Goal: Communication & Community: Connect with others

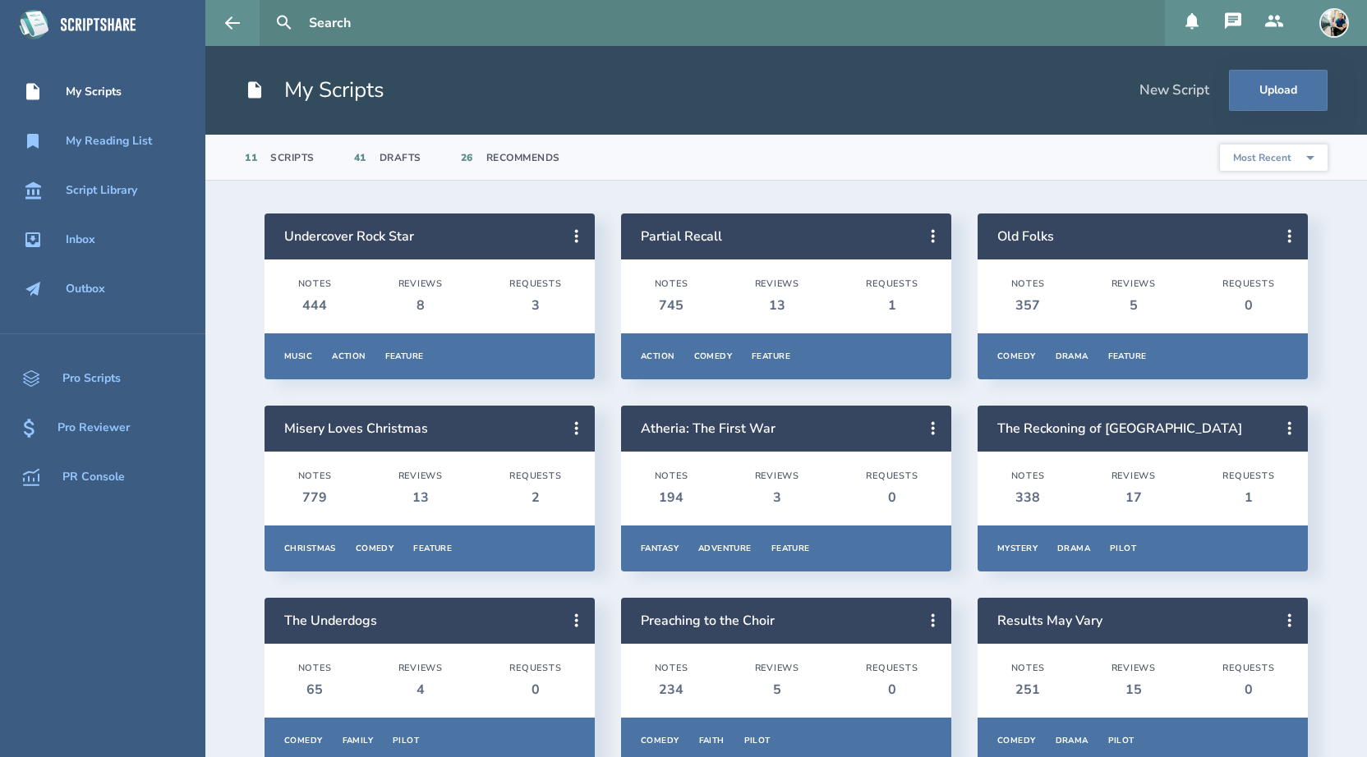
click at [351, 28] on input "text" at bounding box center [730, 23] width 856 height 46
type input "[PERSON_NAME]"
click at [266, 5] on button at bounding box center [284, 23] width 36 height 36
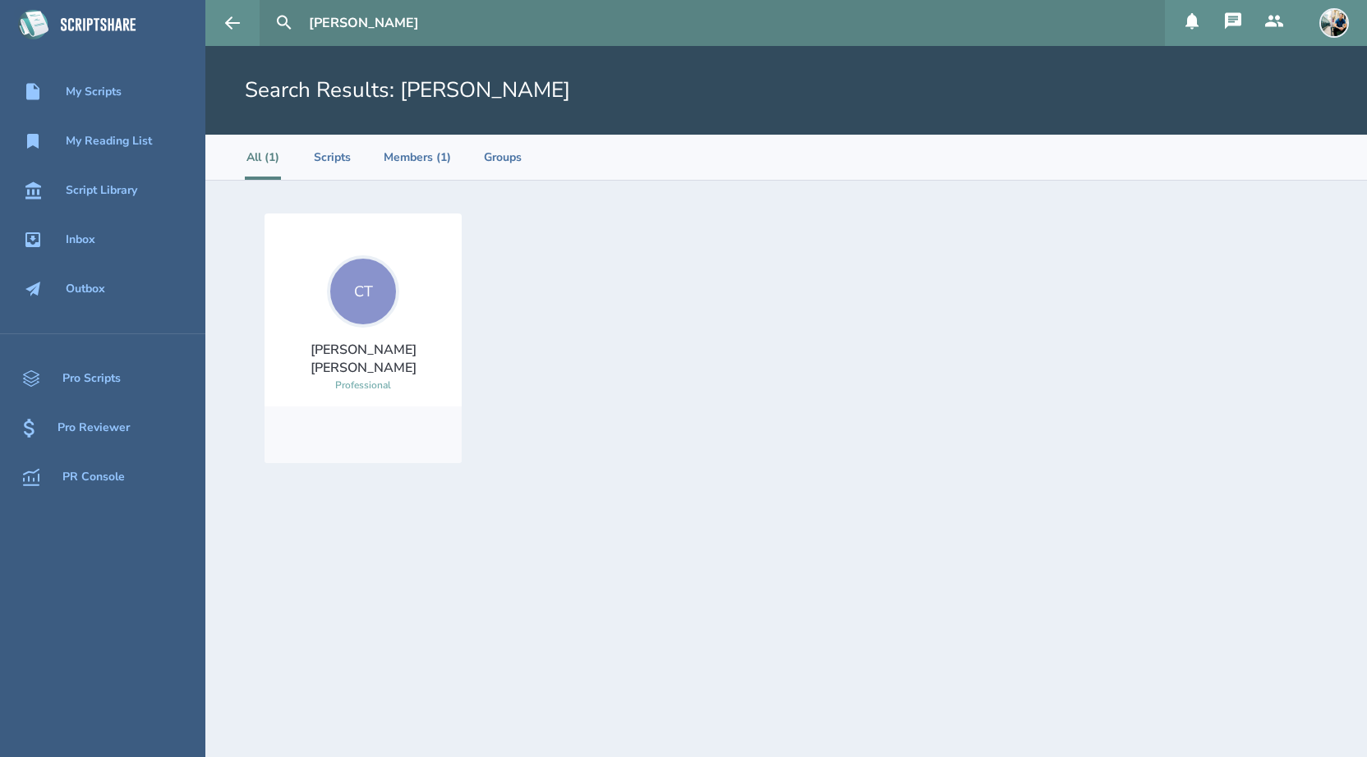
click at [366, 318] on div "CT" at bounding box center [363, 291] width 72 height 72
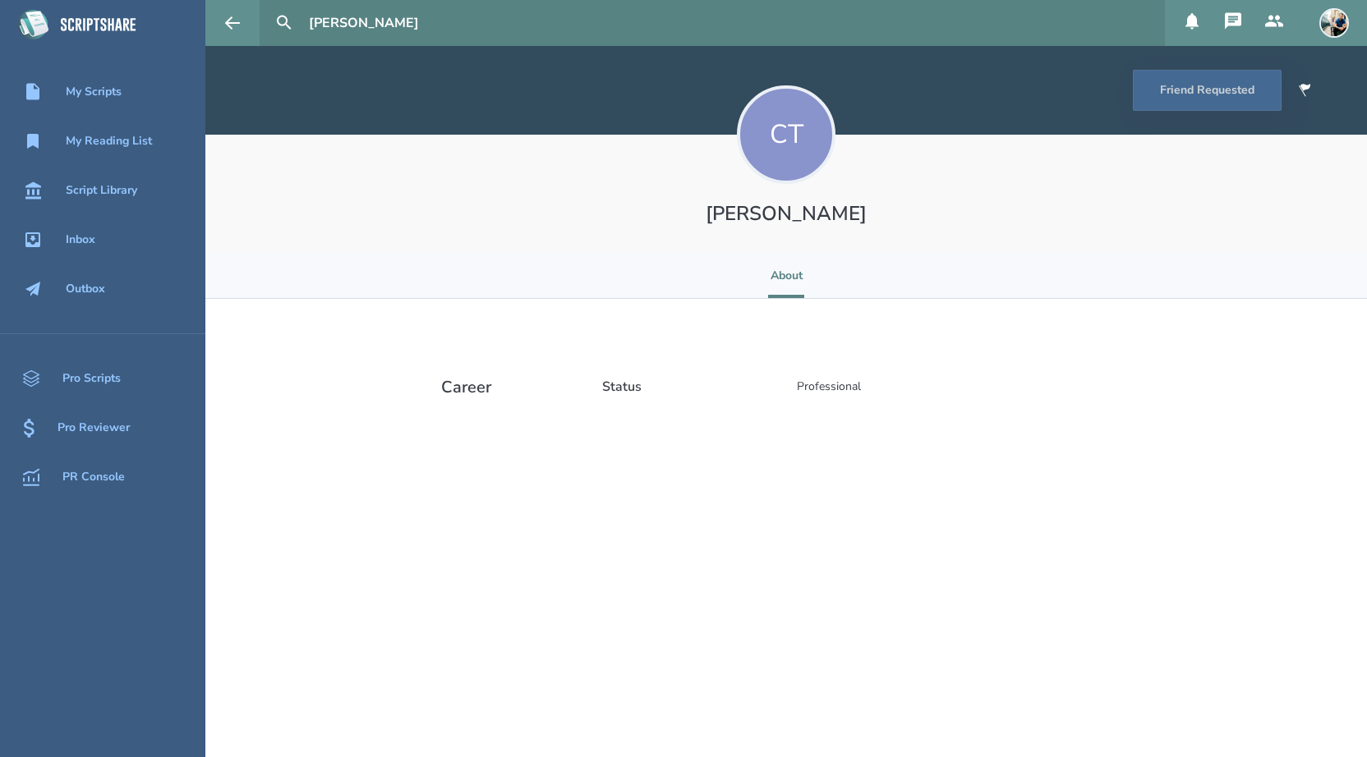
click at [1277, 29] on icon at bounding box center [1274, 21] width 20 height 20
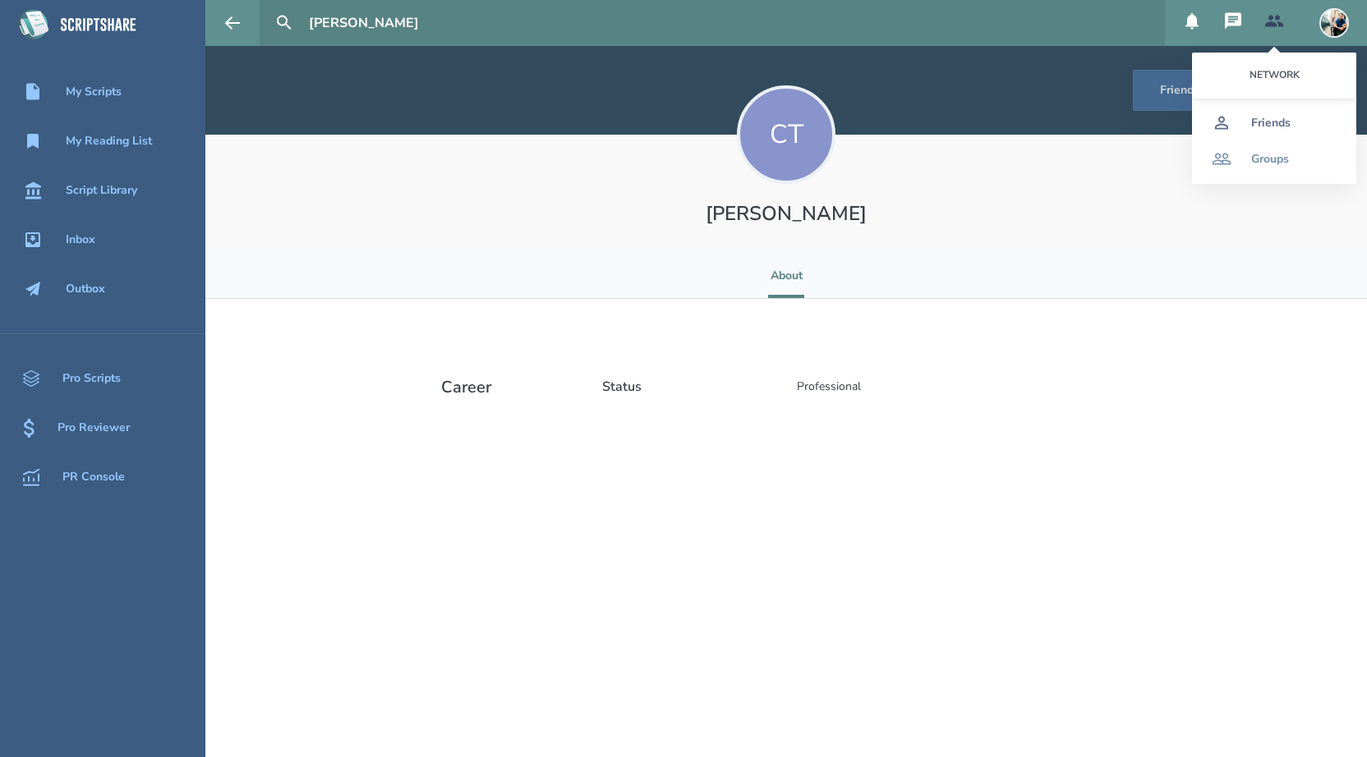
click at [1271, 114] on link "Friends" at bounding box center [1274, 123] width 164 height 36
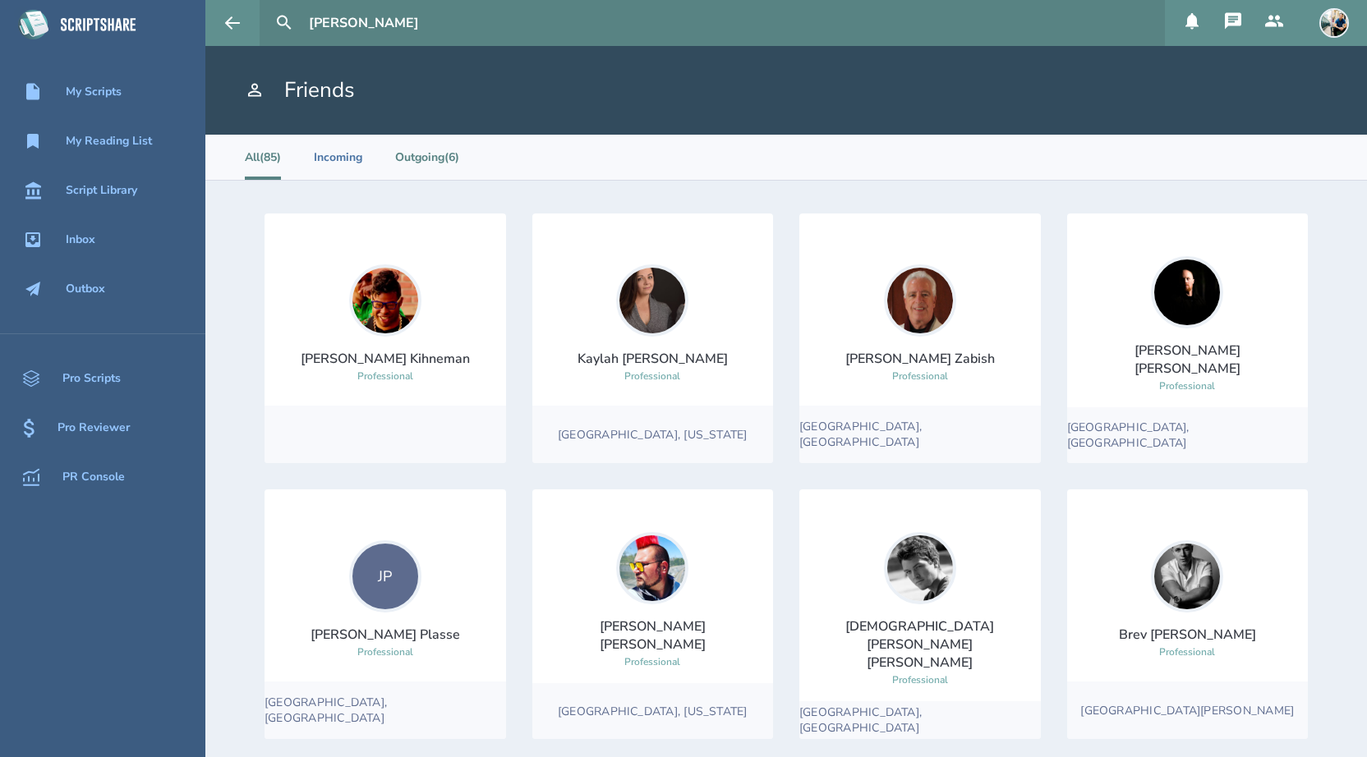
click at [441, 153] on li "Outgoing (6)" at bounding box center [427, 157] width 64 height 45
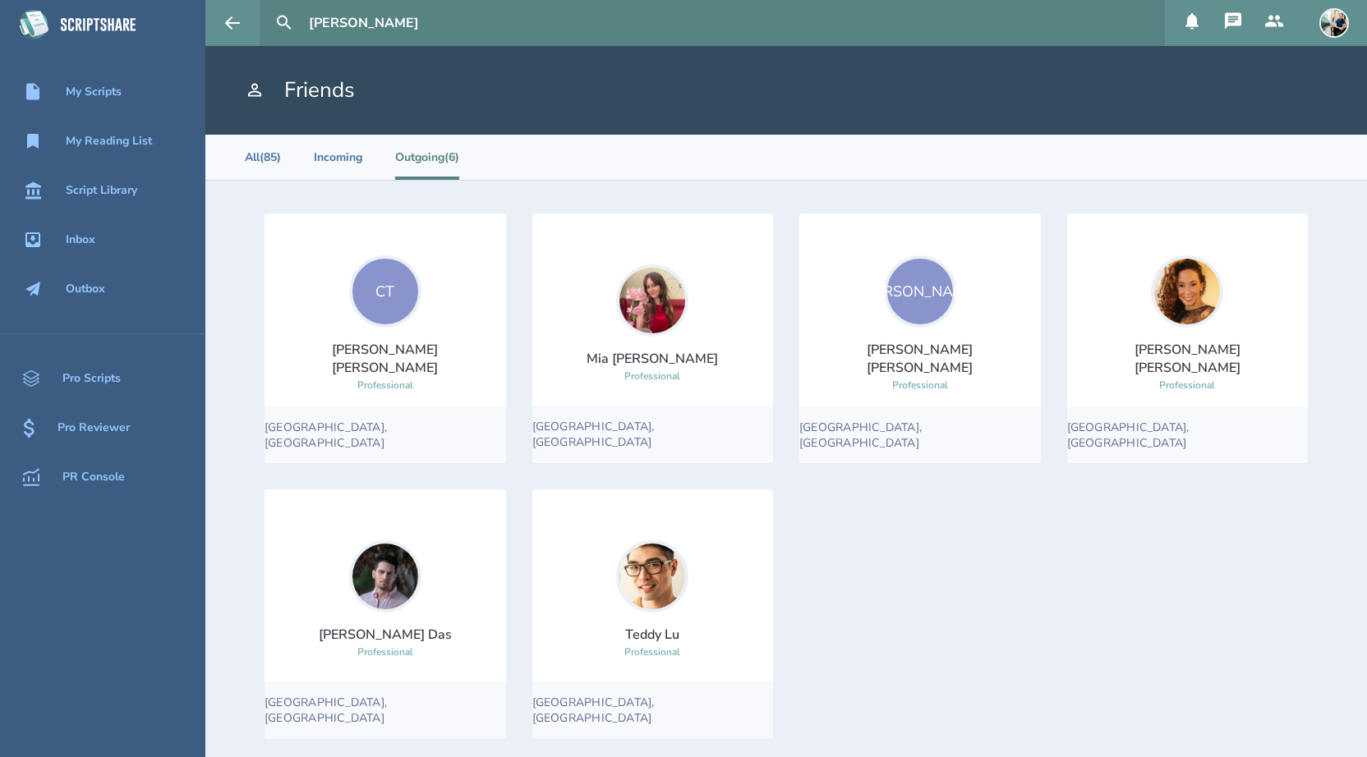
scroll to position [15, 0]
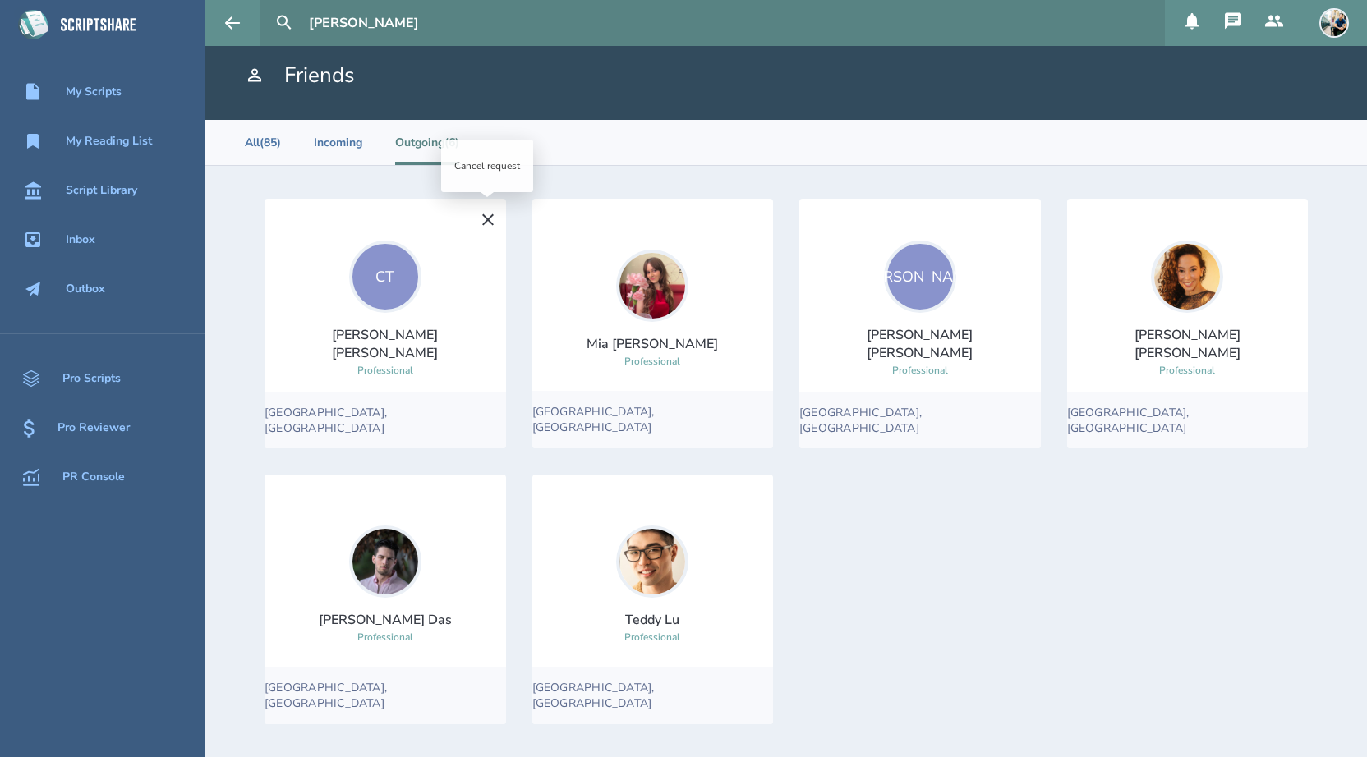
click at [491, 223] on icon at bounding box center [487, 219] width 11 height 11
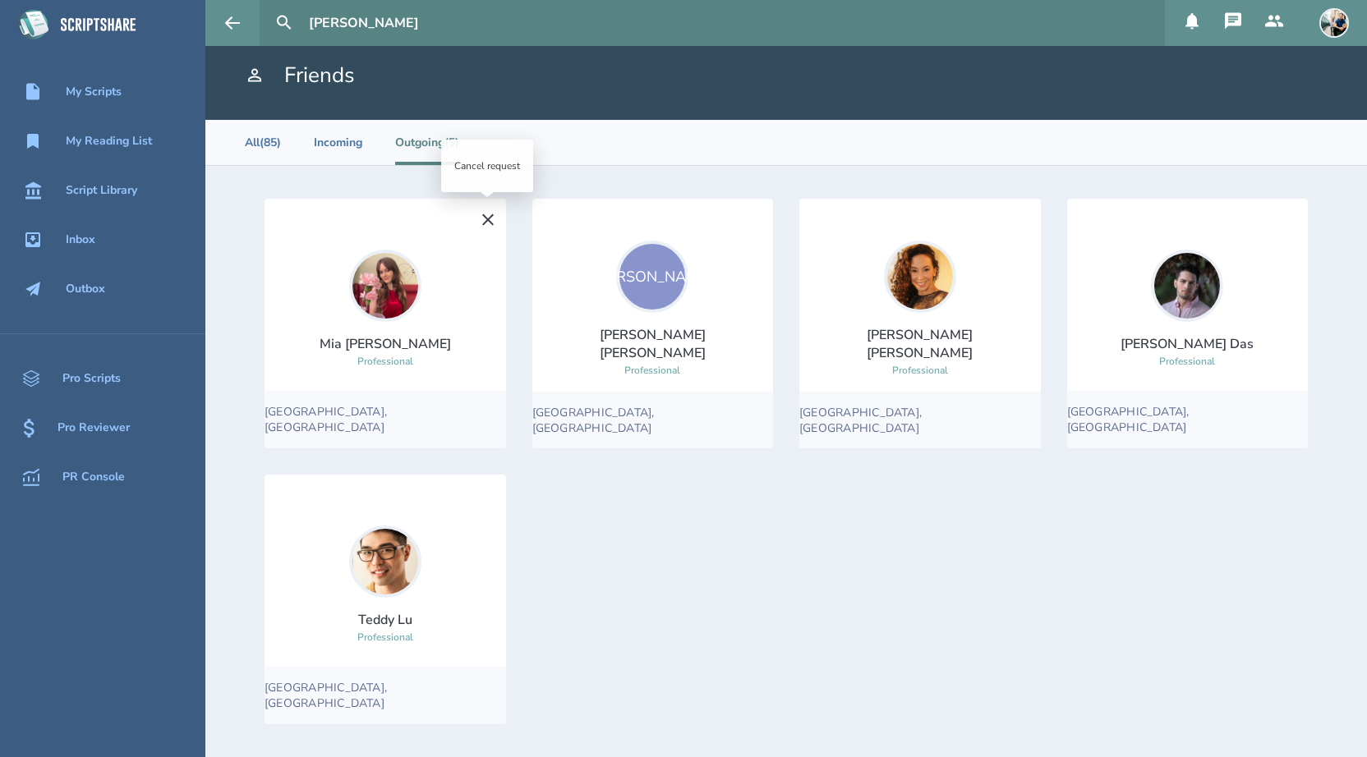
click at [489, 219] on icon at bounding box center [488, 220] width 20 height 20
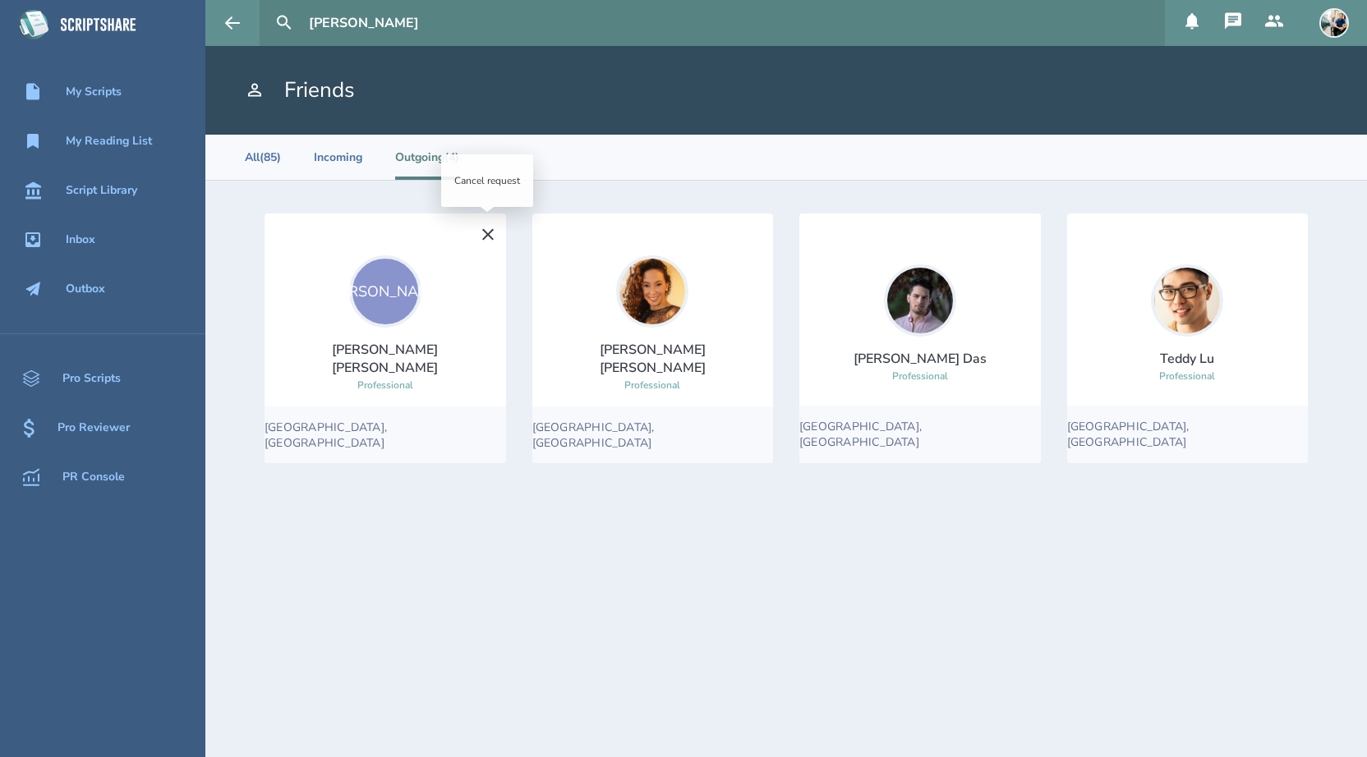
click at [493, 235] on icon at bounding box center [488, 235] width 20 height 20
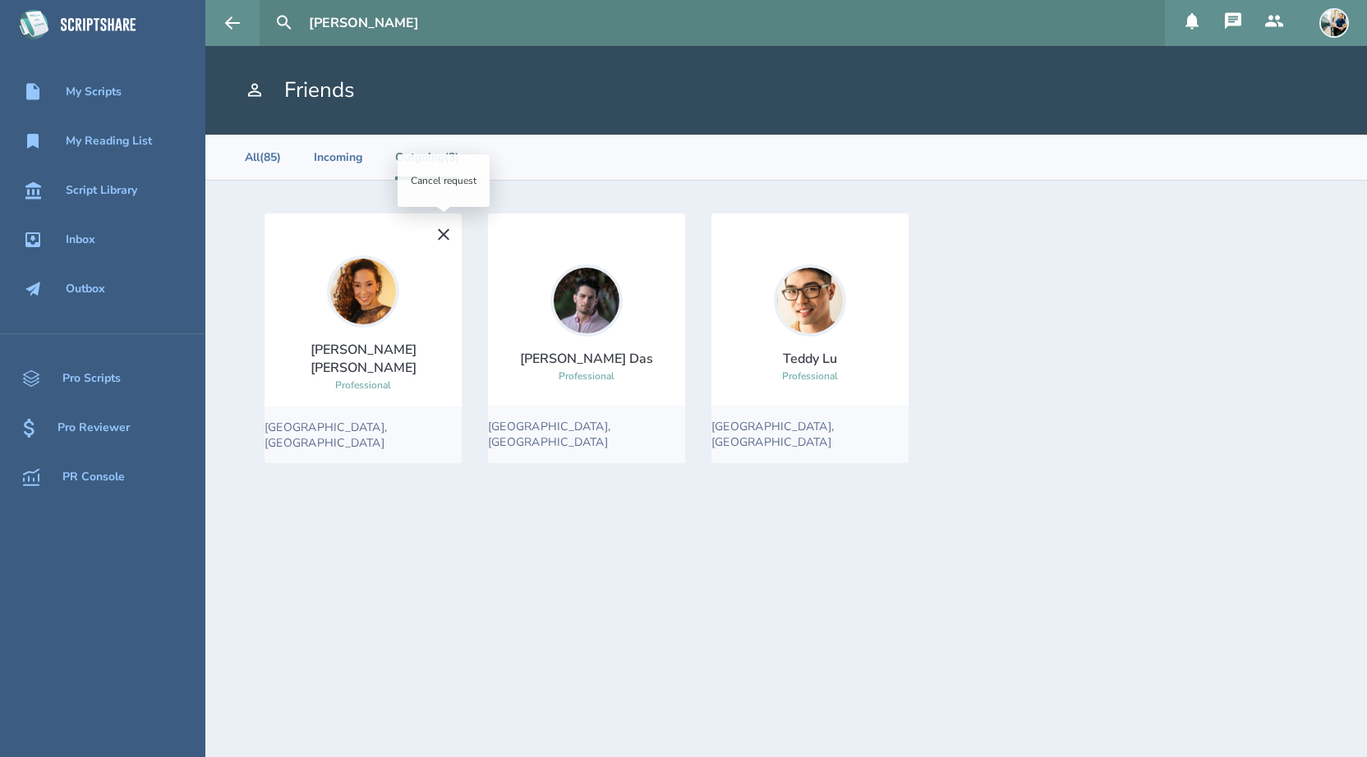
click at [447, 238] on icon at bounding box center [443, 233] width 11 height 11
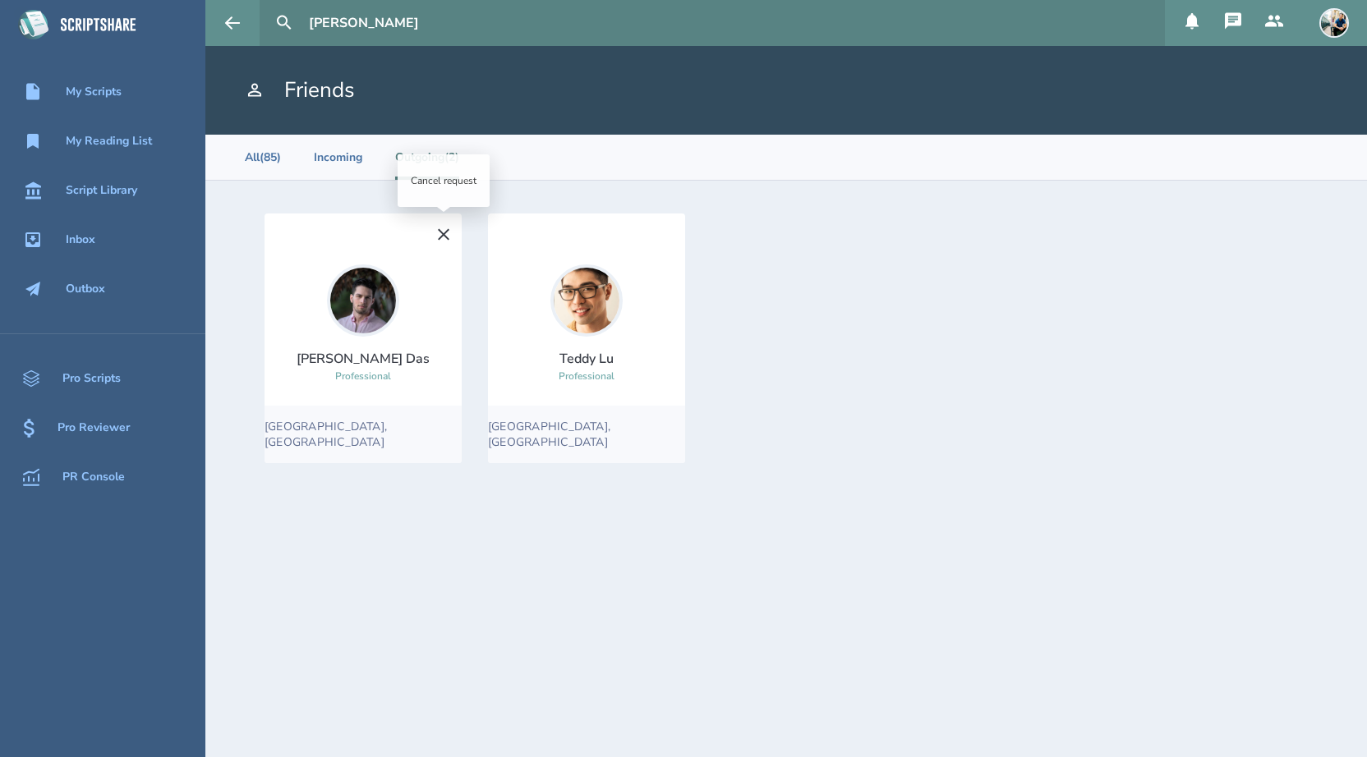
click at [445, 237] on icon at bounding box center [443, 234] width 11 height 11
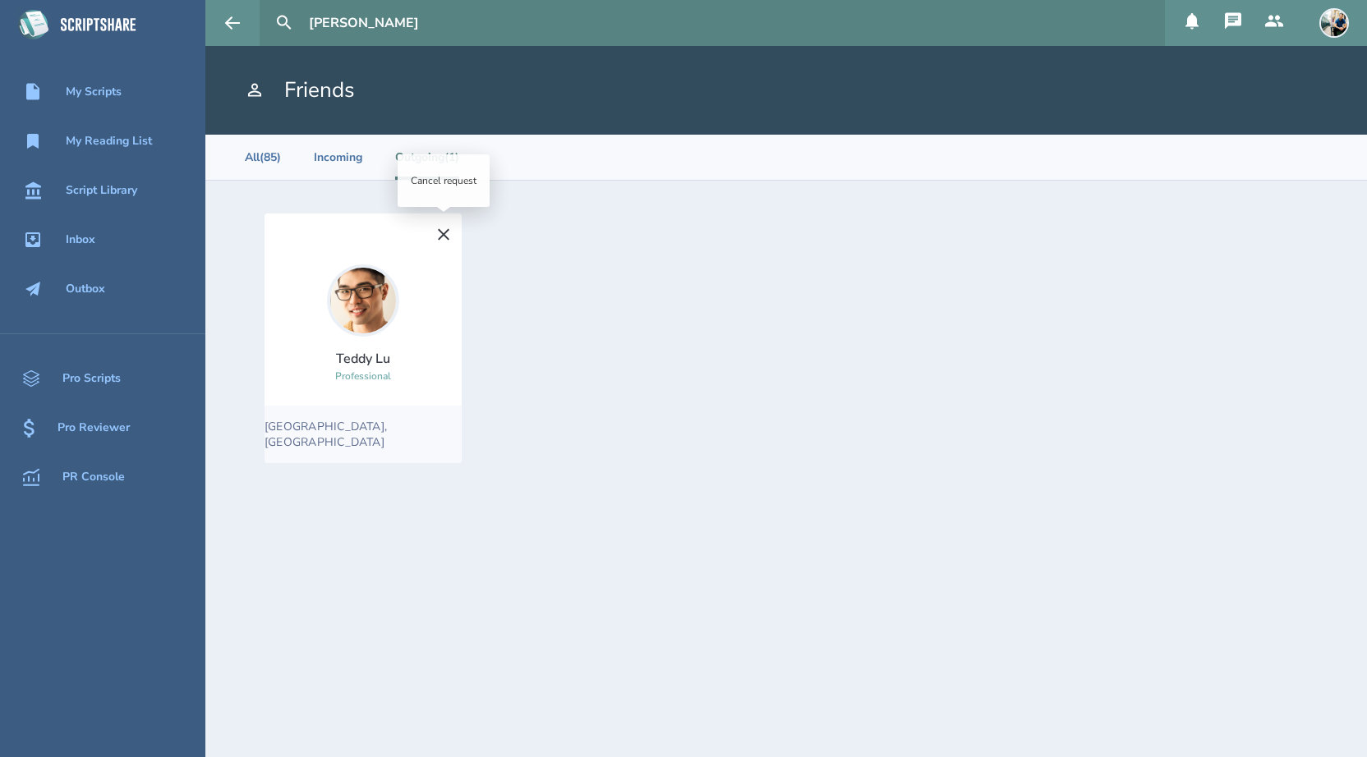
click at [447, 236] on icon at bounding box center [444, 235] width 20 height 20
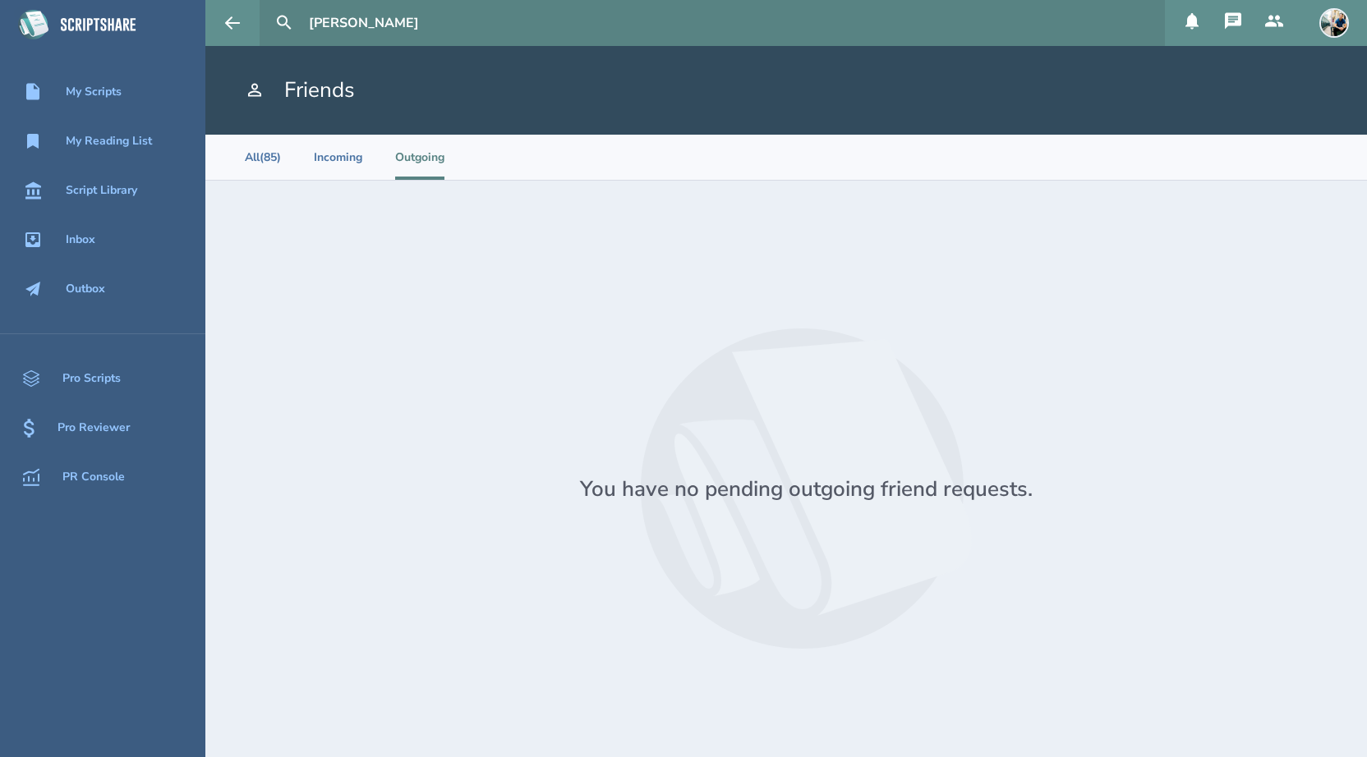
click at [365, 24] on input "[PERSON_NAME]" at bounding box center [730, 23] width 856 height 46
click at [266, 5] on button at bounding box center [284, 23] width 36 height 36
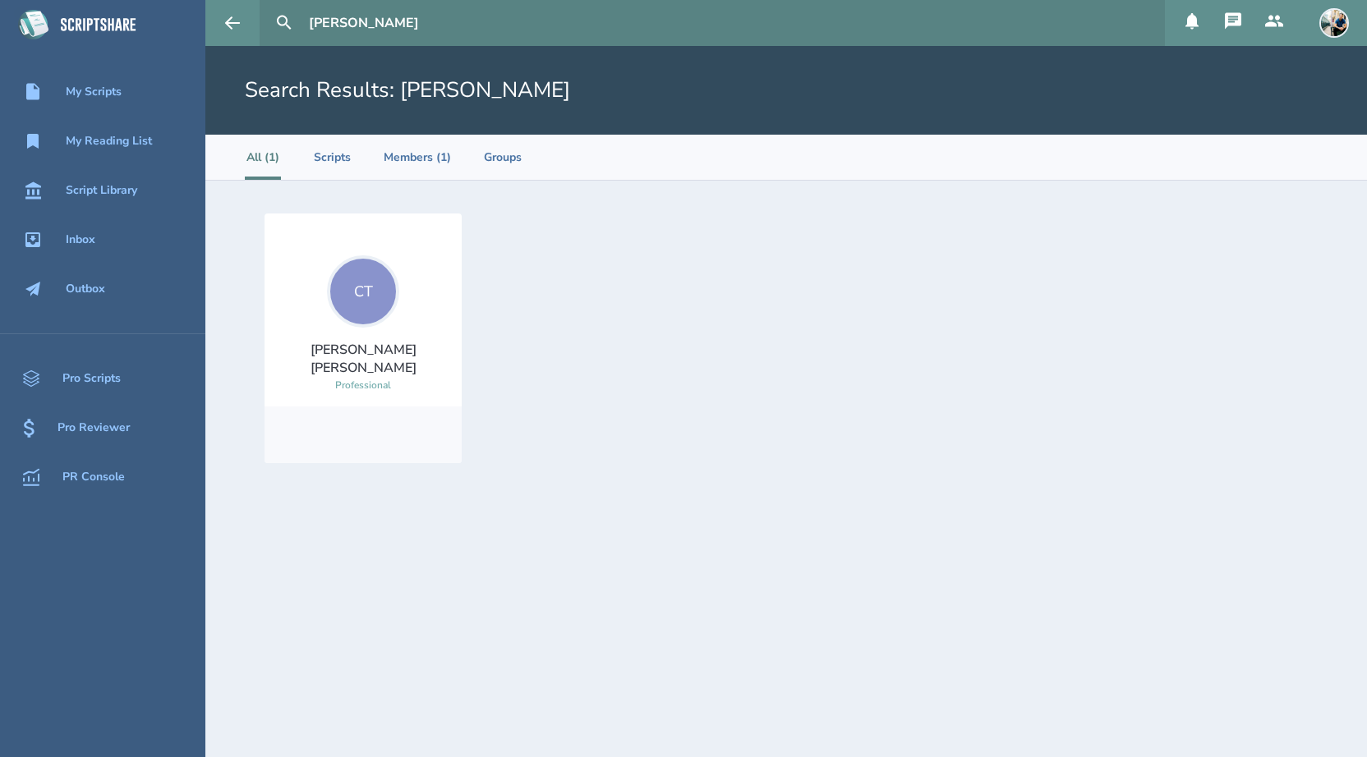
click at [374, 318] on div "CT" at bounding box center [363, 291] width 72 height 72
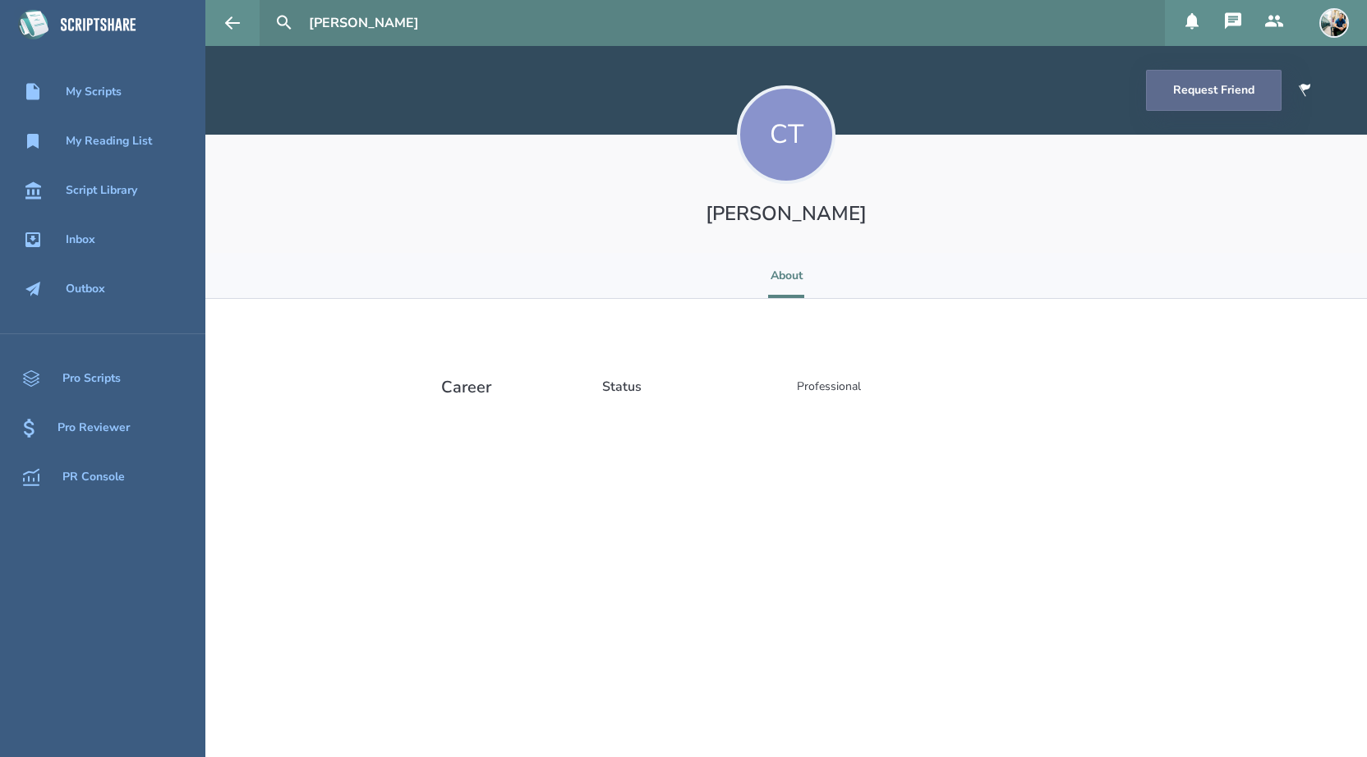
click at [1181, 93] on button "Request Friend" at bounding box center [1214, 90] width 136 height 41
click at [420, 35] on input "[PERSON_NAME]" at bounding box center [730, 23] width 856 height 46
click at [266, 5] on button at bounding box center [284, 23] width 36 height 36
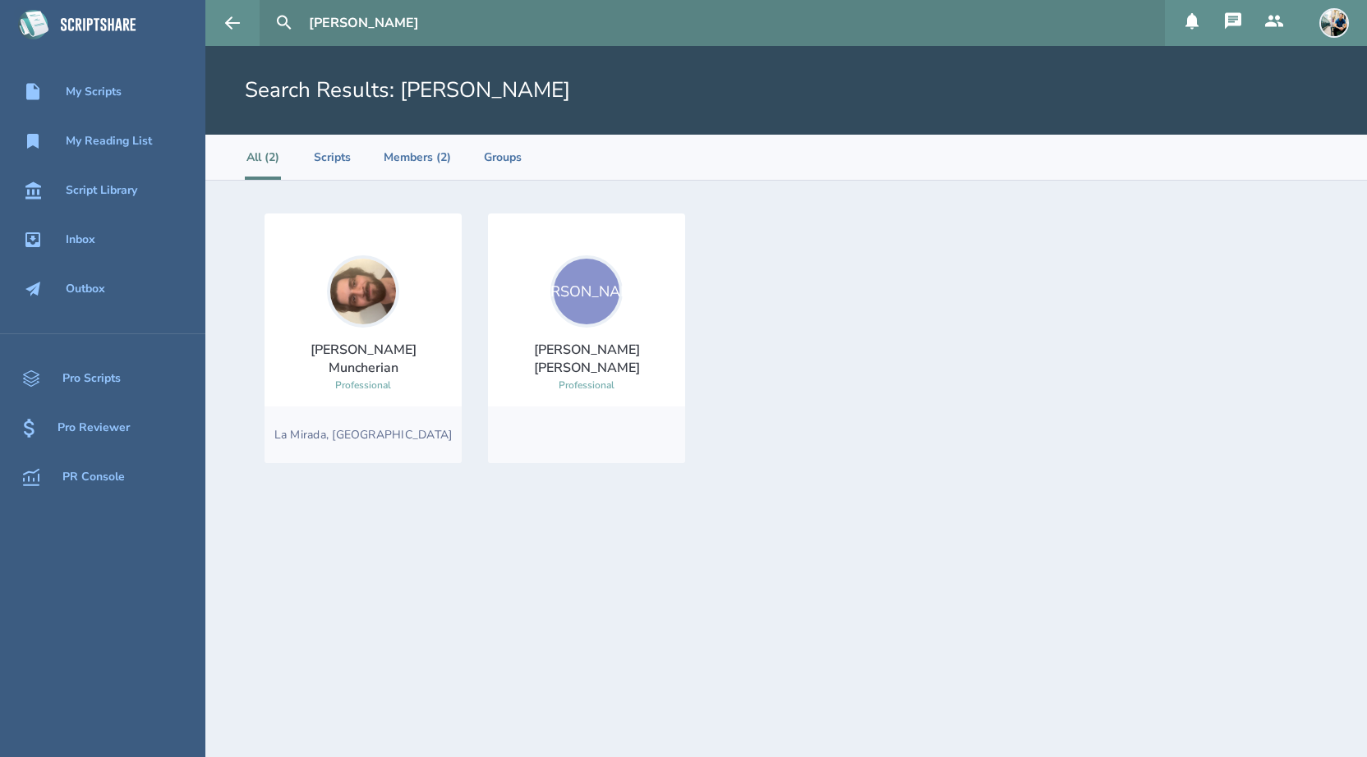
click at [582, 289] on div "[PERSON_NAME]" at bounding box center [586, 291] width 72 height 72
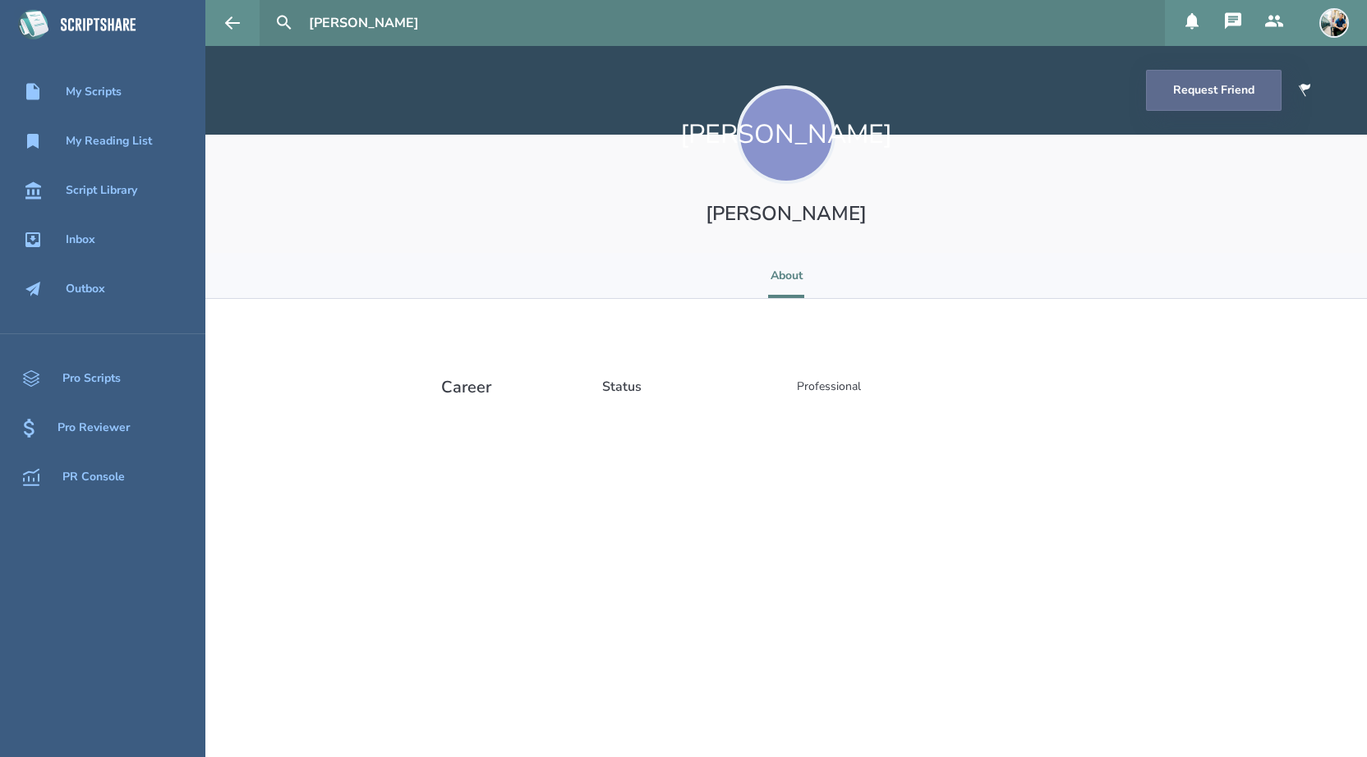
click at [1197, 95] on button "Request Friend" at bounding box center [1214, 90] width 136 height 41
click at [419, 29] on input "[PERSON_NAME]" at bounding box center [730, 23] width 856 height 46
click at [266, 5] on button at bounding box center [284, 23] width 36 height 36
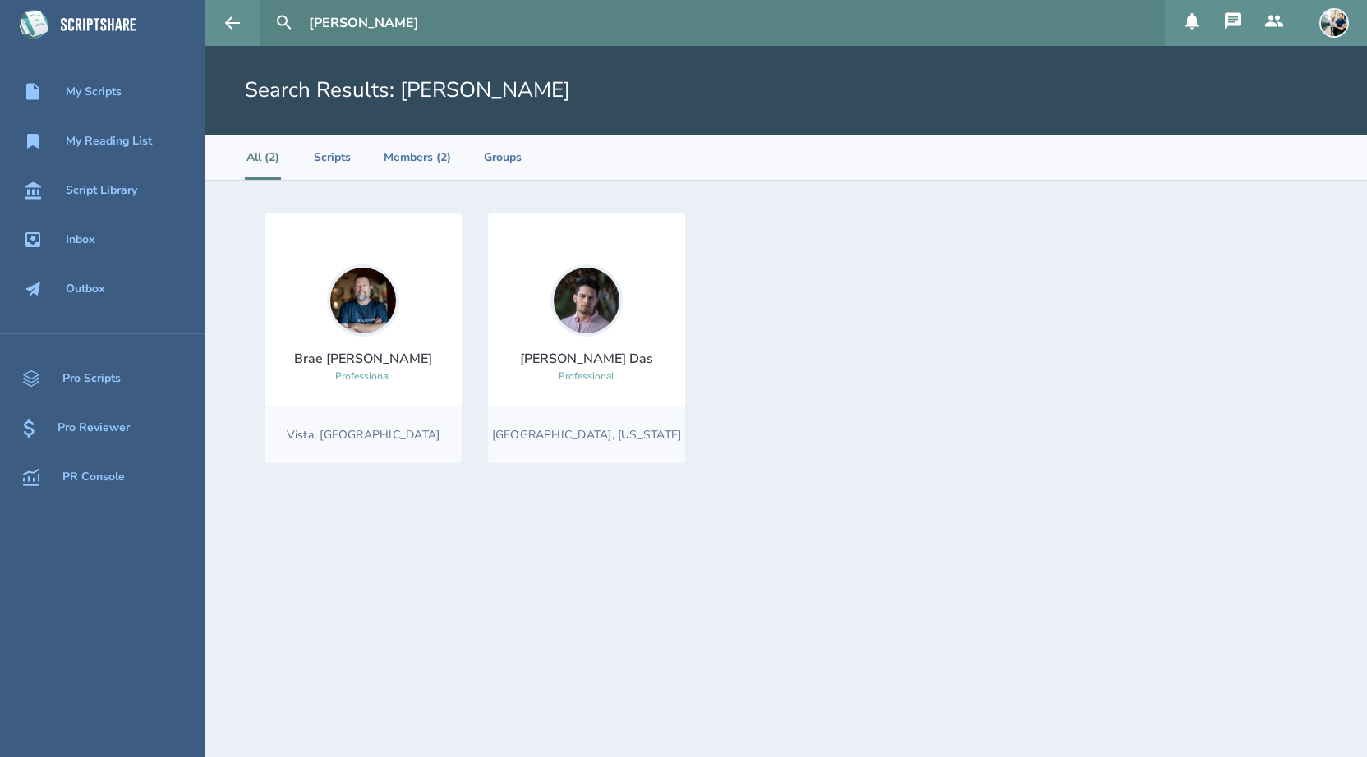
click at [602, 303] on img at bounding box center [586, 300] width 72 height 72
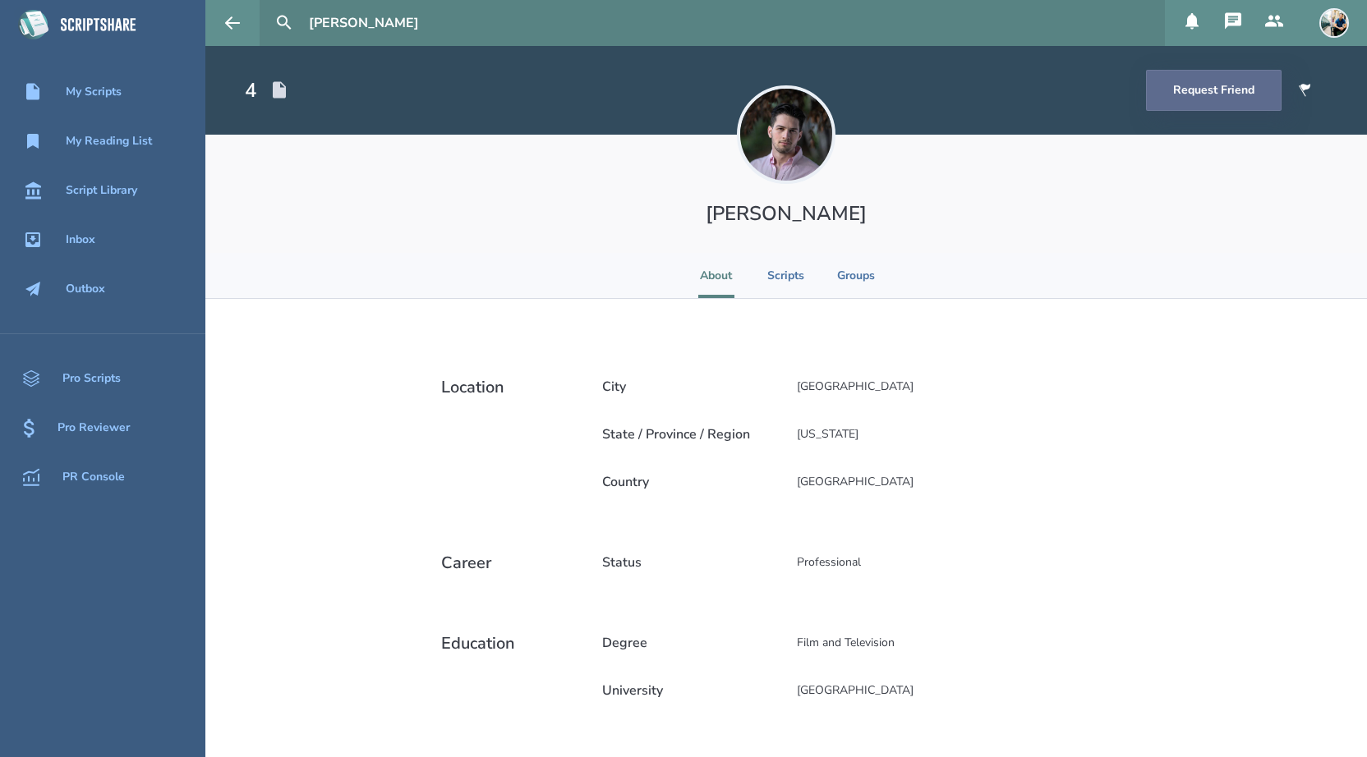
click at [1181, 107] on button "Request Friend" at bounding box center [1214, 90] width 136 height 41
click at [788, 273] on li "Scripts" at bounding box center [785, 275] width 37 height 45
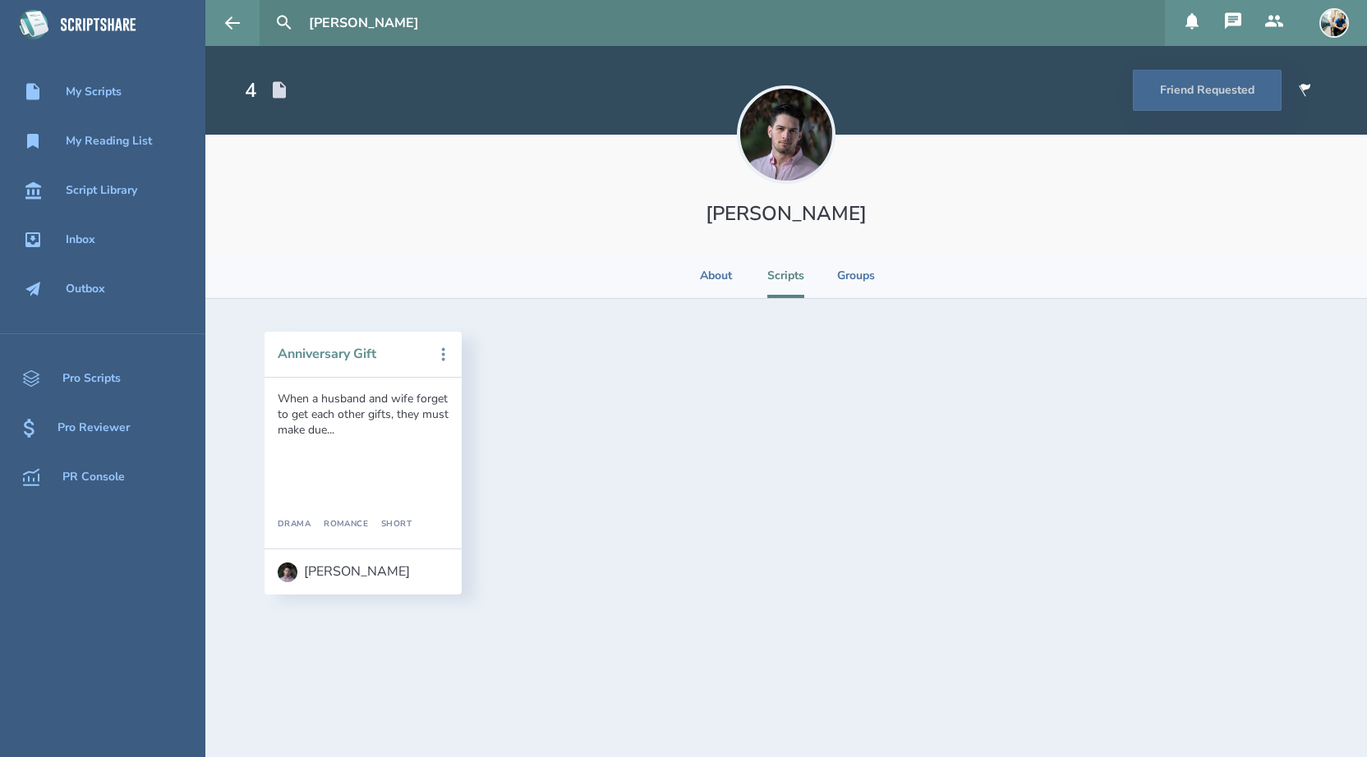
click at [368, 355] on button "Anniversary Gift" at bounding box center [352, 354] width 148 height 15
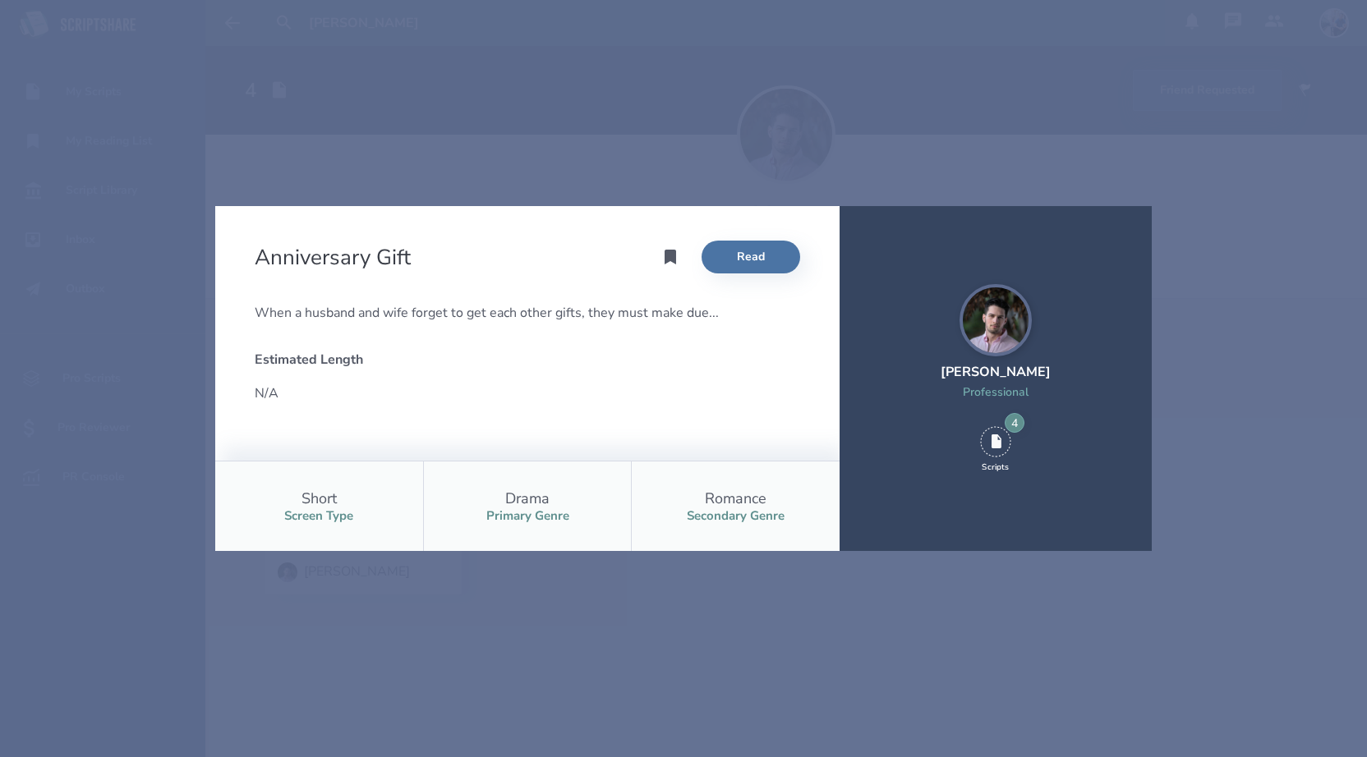
click at [530, 145] on div "Anniversary Gift Read When a husband and wife forget to get each other gifts, t…" at bounding box center [683, 378] width 1367 height 757
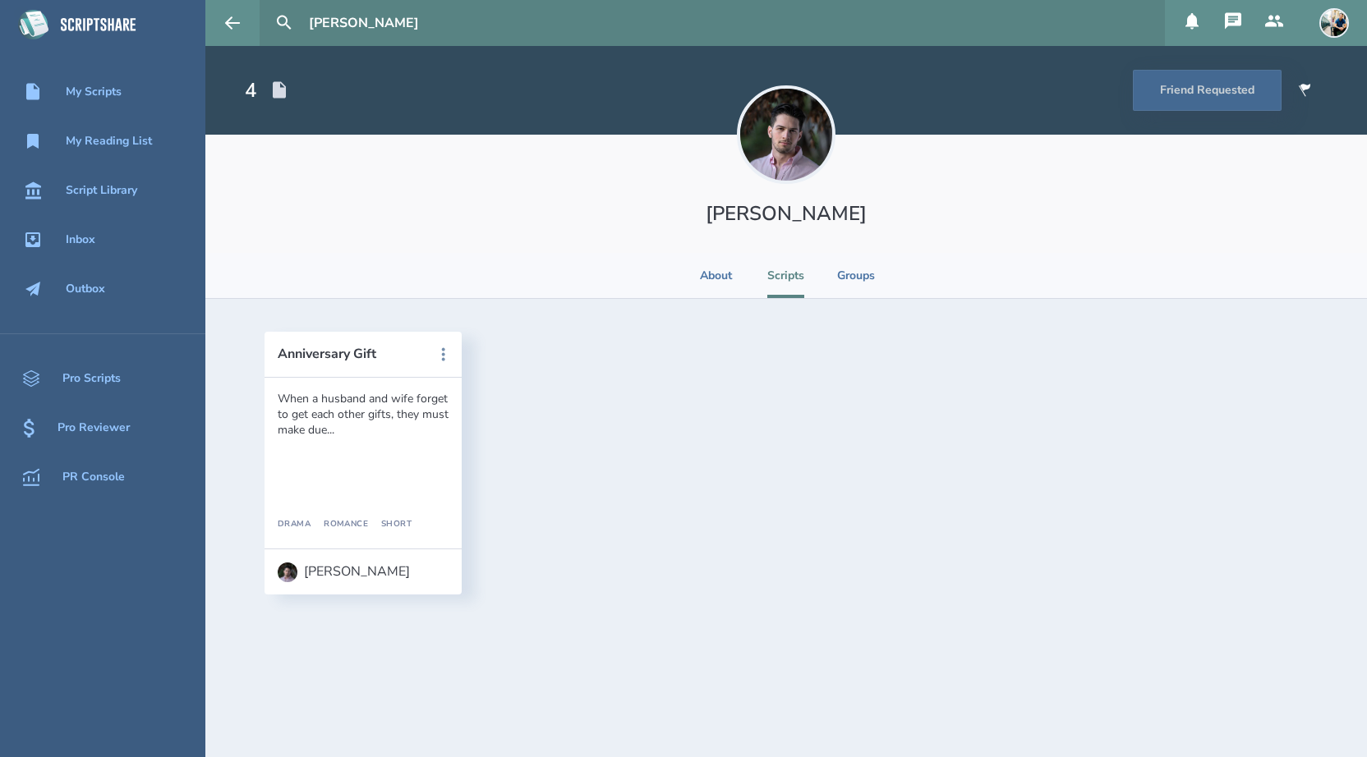
click at [425, 25] on input "[PERSON_NAME]" at bounding box center [730, 23] width 856 height 46
click at [266, 5] on button at bounding box center [284, 23] width 36 height 36
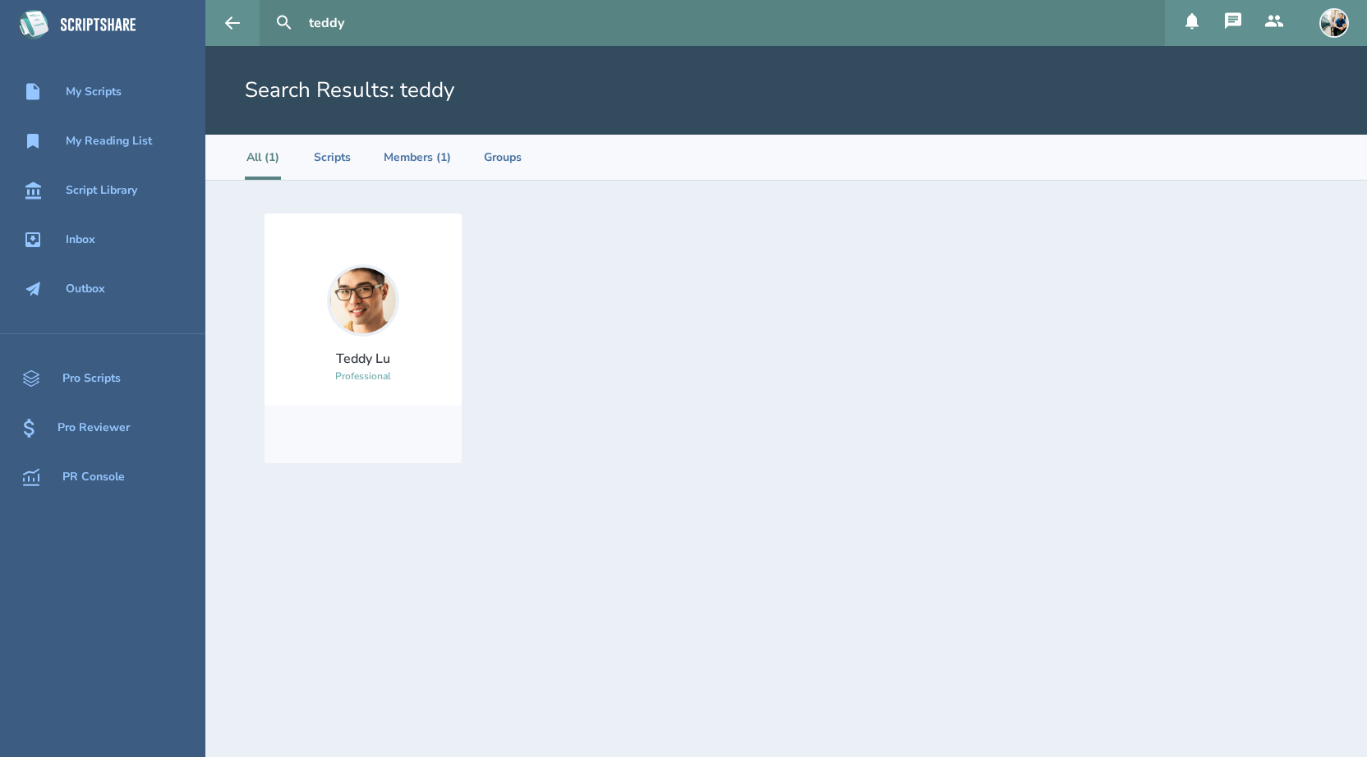
click at [375, 310] on img at bounding box center [363, 300] width 72 height 72
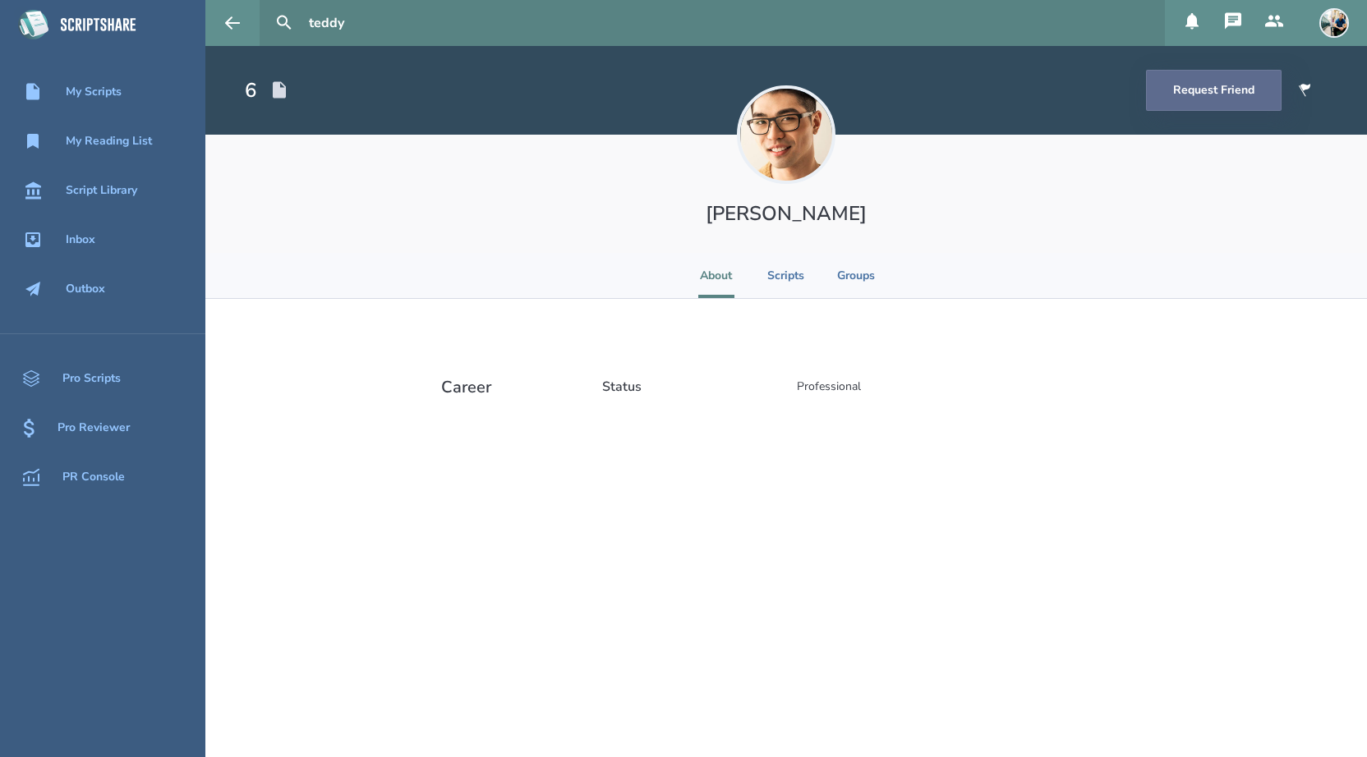
click at [1183, 99] on button "Request Friend" at bounding box center [1214, 90] width 136 height 41
click at [382, 30] on input "teddy" at bounding box center [730, 23] width 856 height 46
type input "[PERSON_NAME]"
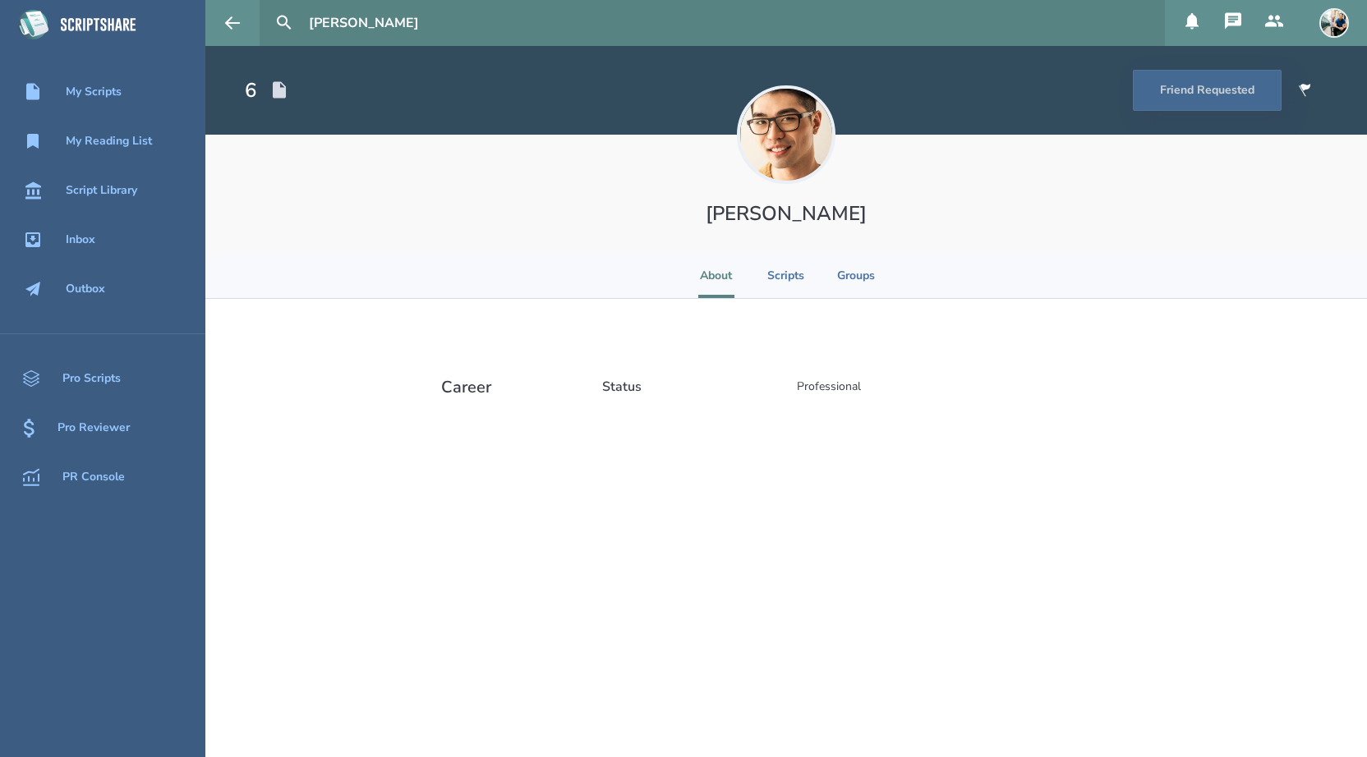
click at [266, 5] on button at bounding box center [284, 23] width 36 height 36
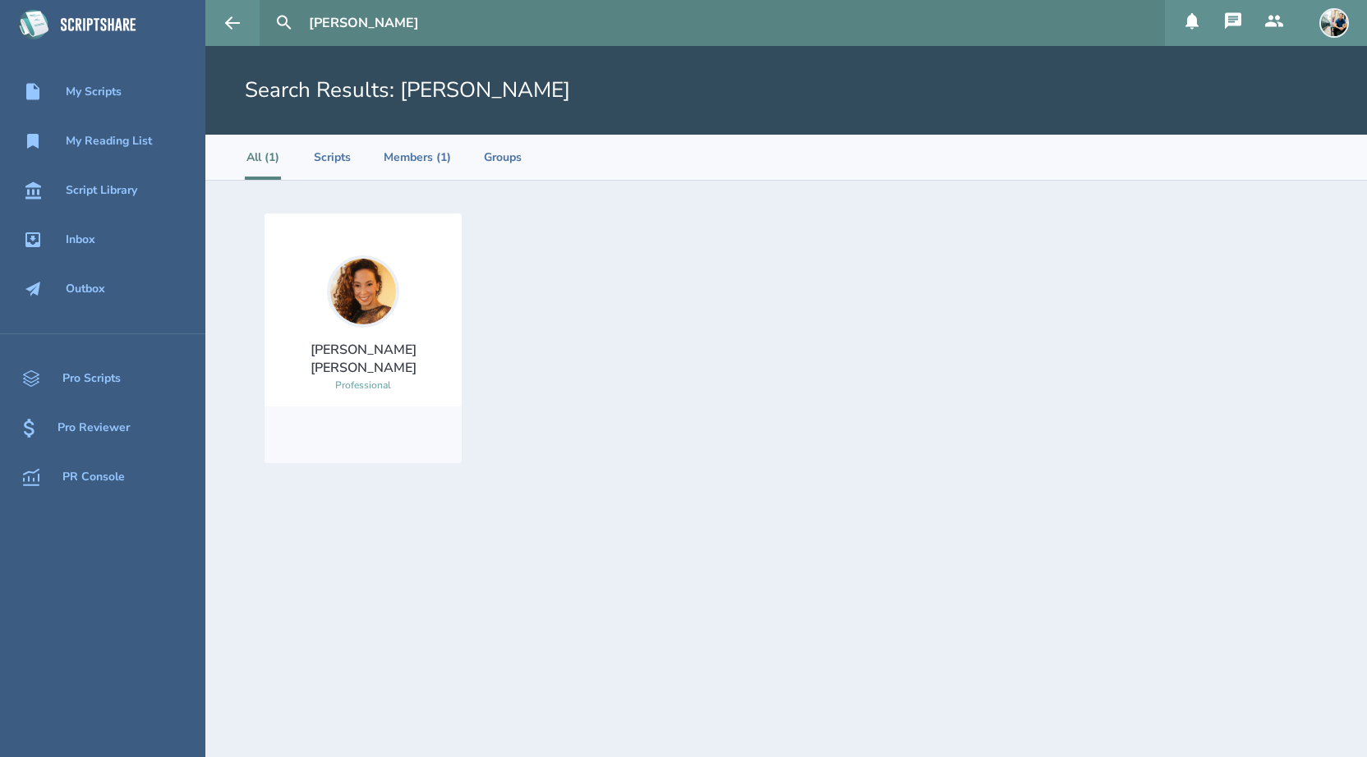
click at [382, 293] on img at bounding box center [363, 291] width 72 height 72
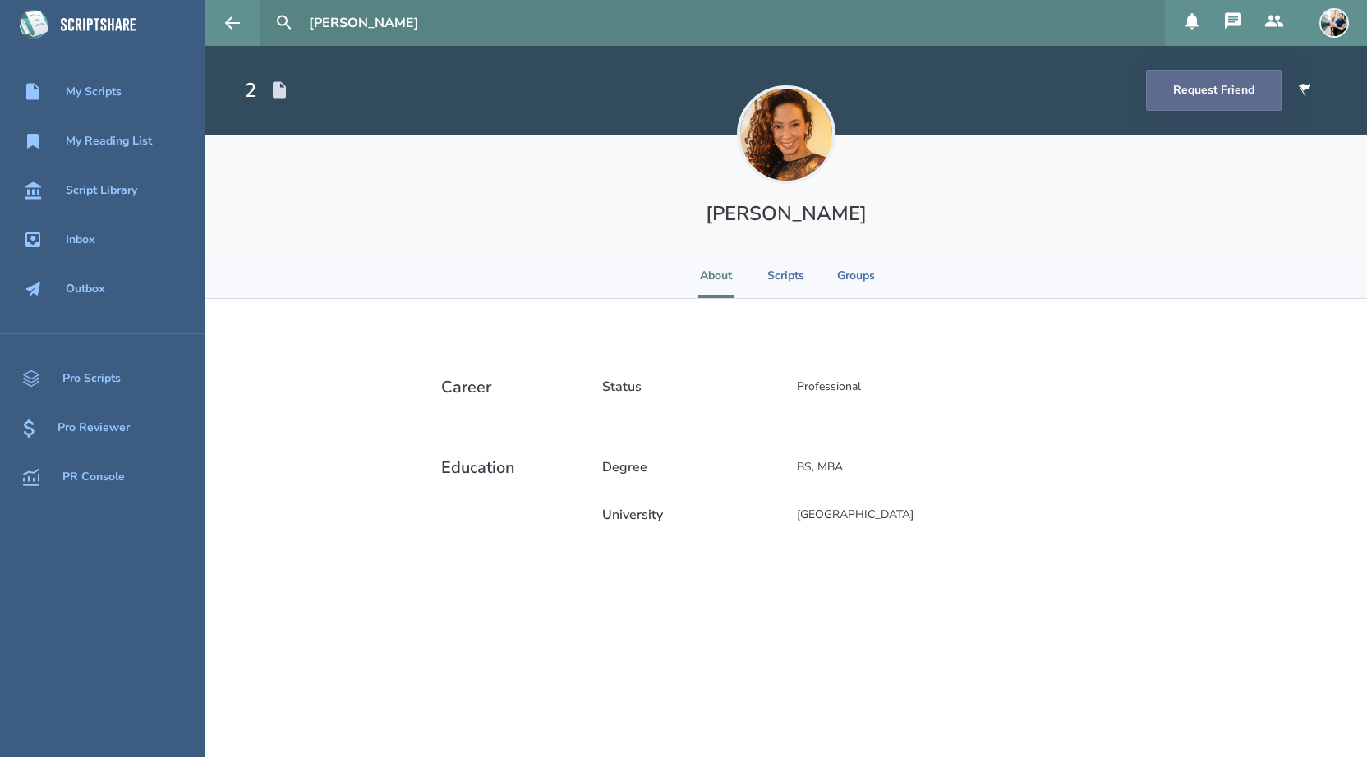
click at [1256, 90] on button "Request Friend" at bounding box center [1214, 90] width 136 height 41
click at [785, 273] on li "Scripts" at bounding box center [785, 275] width 37 height 45
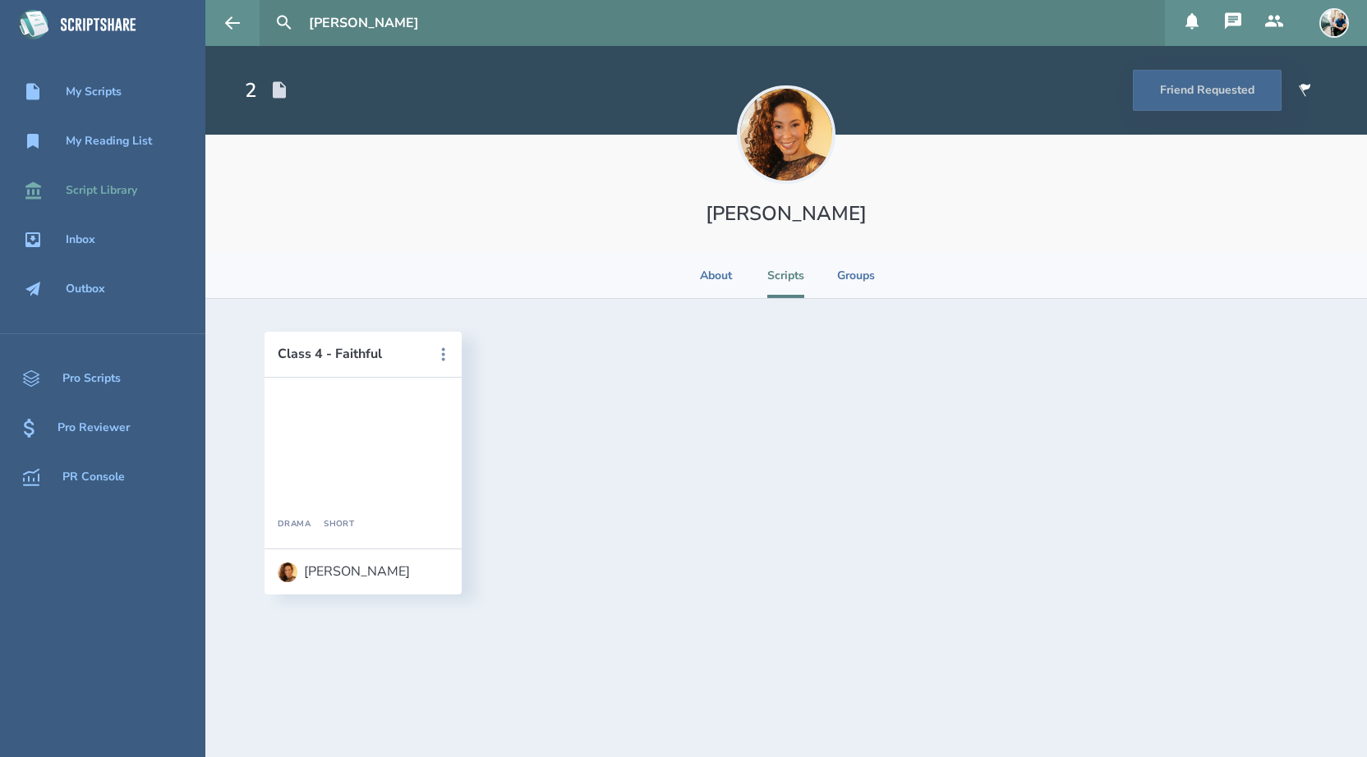
click at [129, 192] on div "Script Library" at bounding box center [101, 190] width 71 height 13
